Goal: Find specific page/section: Find specific page/section

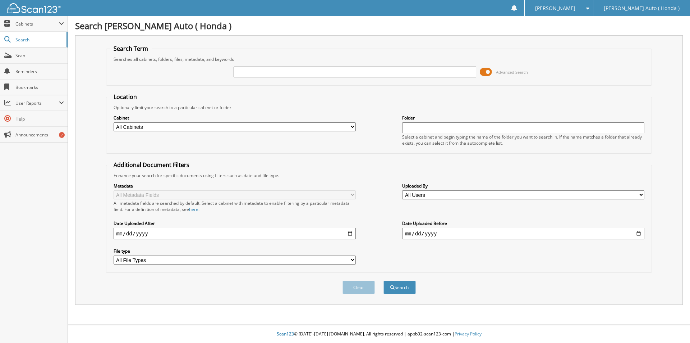
click at [298, 70] on input "text" at bounding box center [355, 72] width 242 height 11
type input "P3409"
click at [384, 280] on button "Search" at bounding box center [400, 286] width 32 height 13
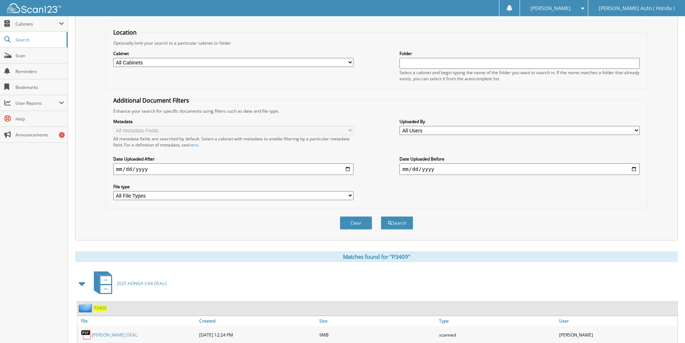
scroll to position [144, 0]
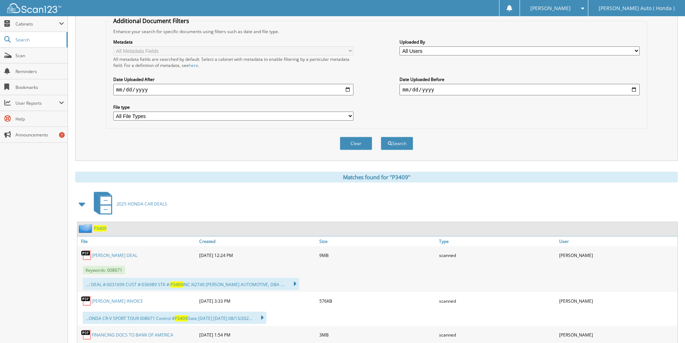
click at [106, 255] on link "[PERSON_NAME] DEAL" at bounding box center [115, 255] width 46 height 6
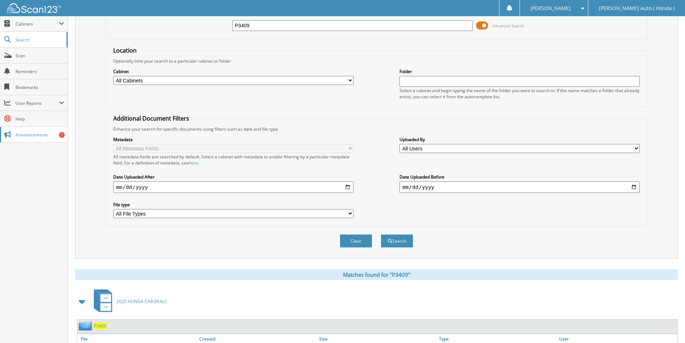
scroll to position [0, 0]
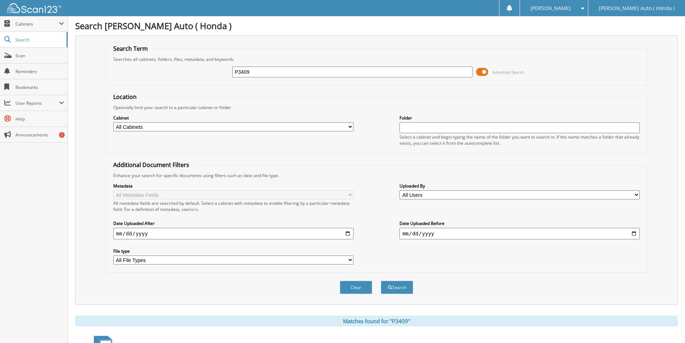
click at [301, 71] on input "P3409" at bounding box center [352, 72] width 240 height 11
type input "p3425"
click at [381, 280] on button "Search" at bounding box center [397, 286] width 32 height 13
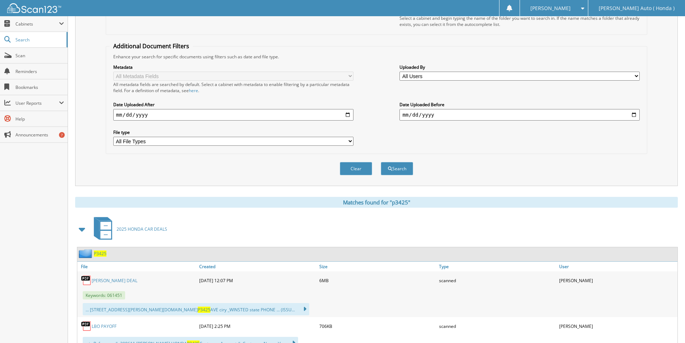
scroll to position [183, 0]
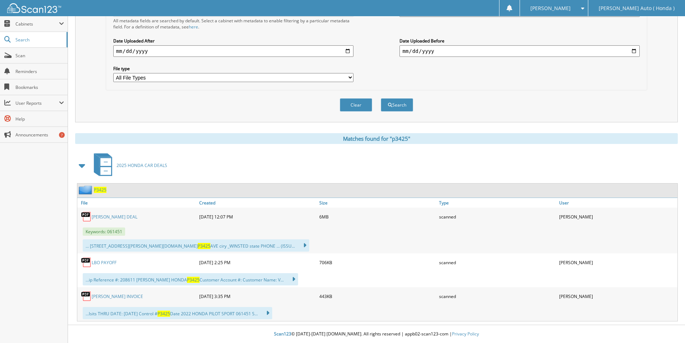
click at [104, 216] on link "HALE DEAL" at bounding box center [115, 217] width 46 height 6
